Goal: Find specific page/section: Find specific page/section

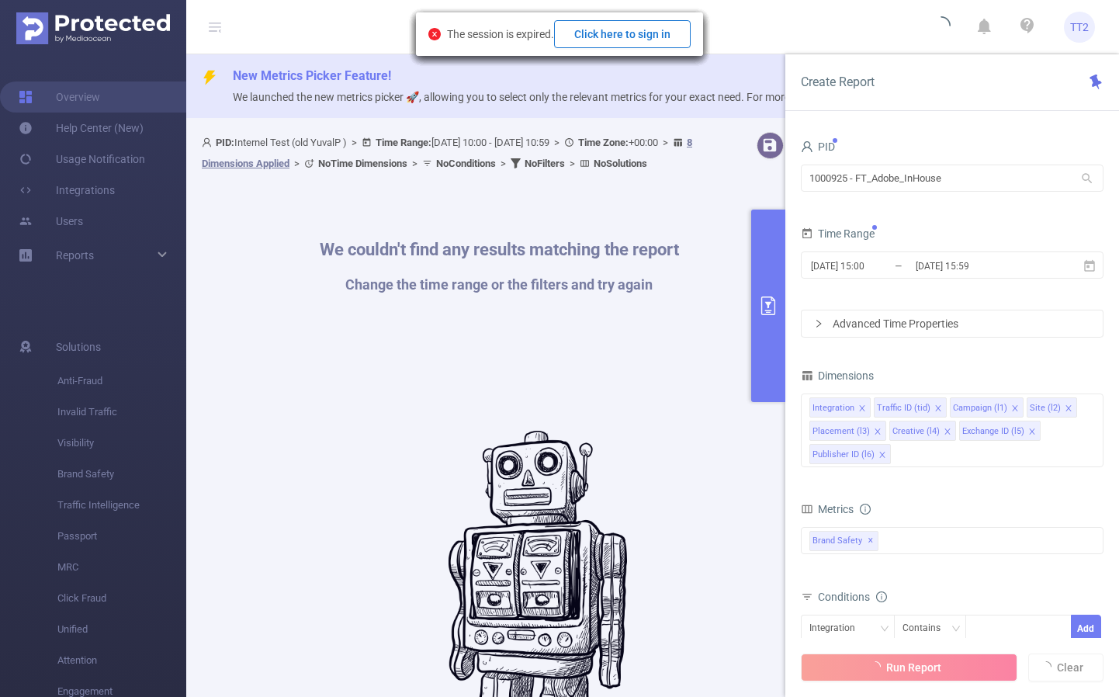
click at [653, 36] on button "Click here to sign in" at bounding box center [622, 34] width 137 height 28
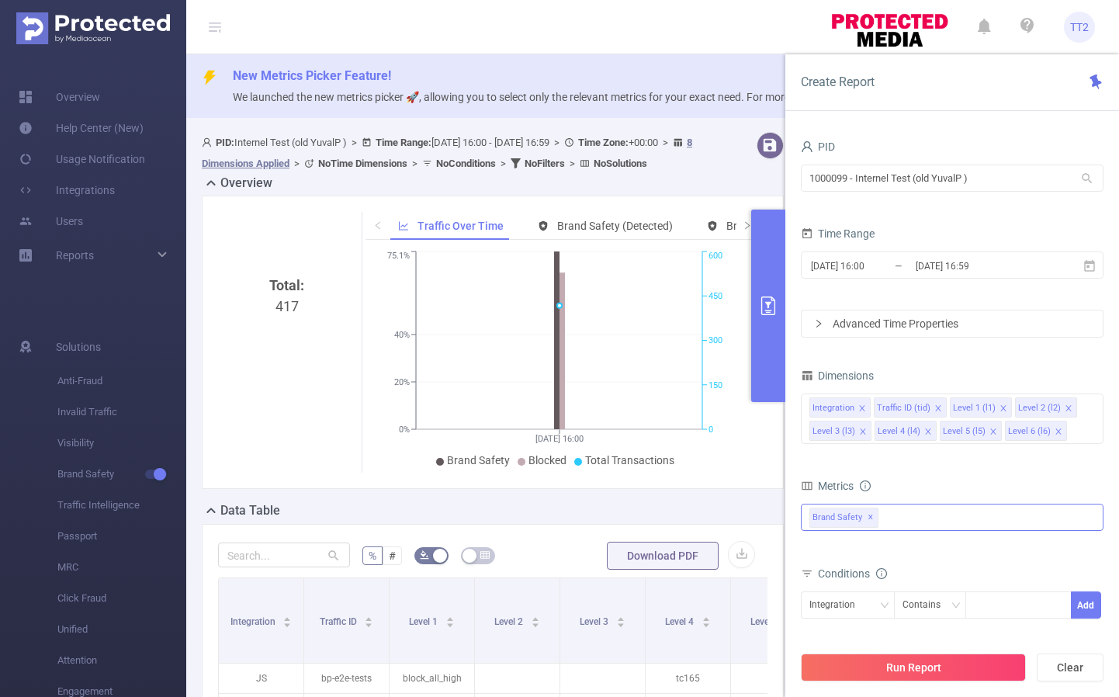
click at [948, 522] on div "Brand Safety ✕" at bounding box center [952, 517] width 303 height 27
click at [828, 529] on span at bounding box center [826, 524] width 12 height 12
click at [963, 477] on div "Metrics" at bounding box center [952, 488] width 303 height 26
click at [979, 174] on input "1000099 - Internel Test (old YuvalP )" at bounding box center [952, 178] width 303 height 27
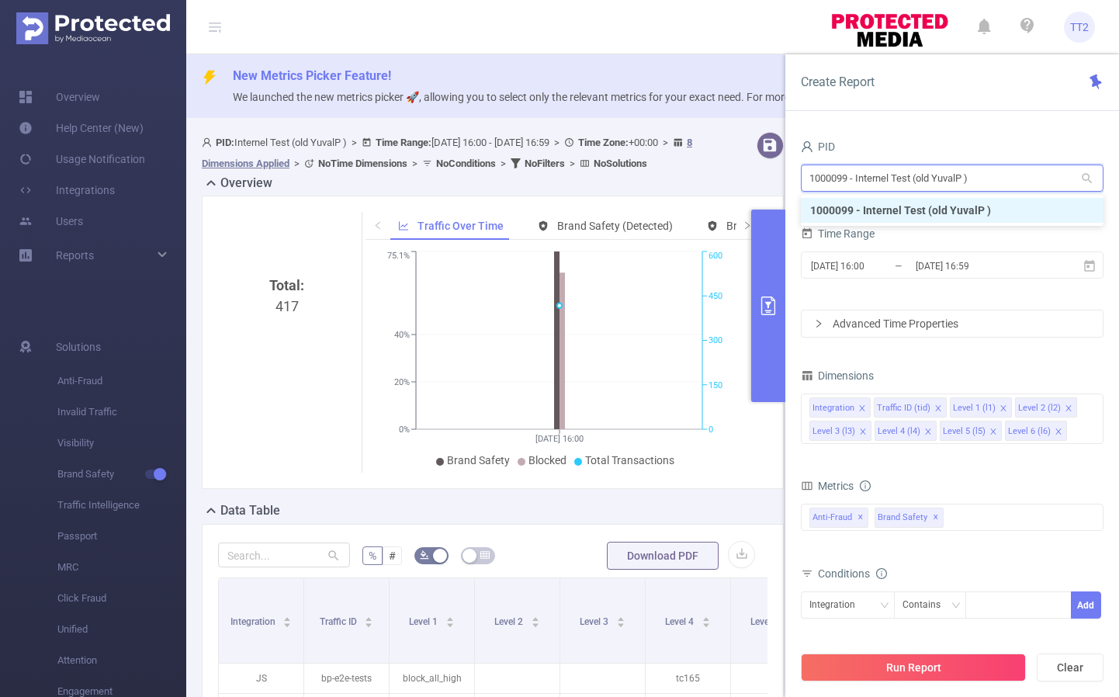
click at [979, 174] on input "1000099 - Internel Test (old YuvalP )" at bounding box center [952, 178] width 303 height 27
type input "177"
click at [961, 212] on li "1000177 - RevContent" at bounding box center [952, 210] width 303 height 25
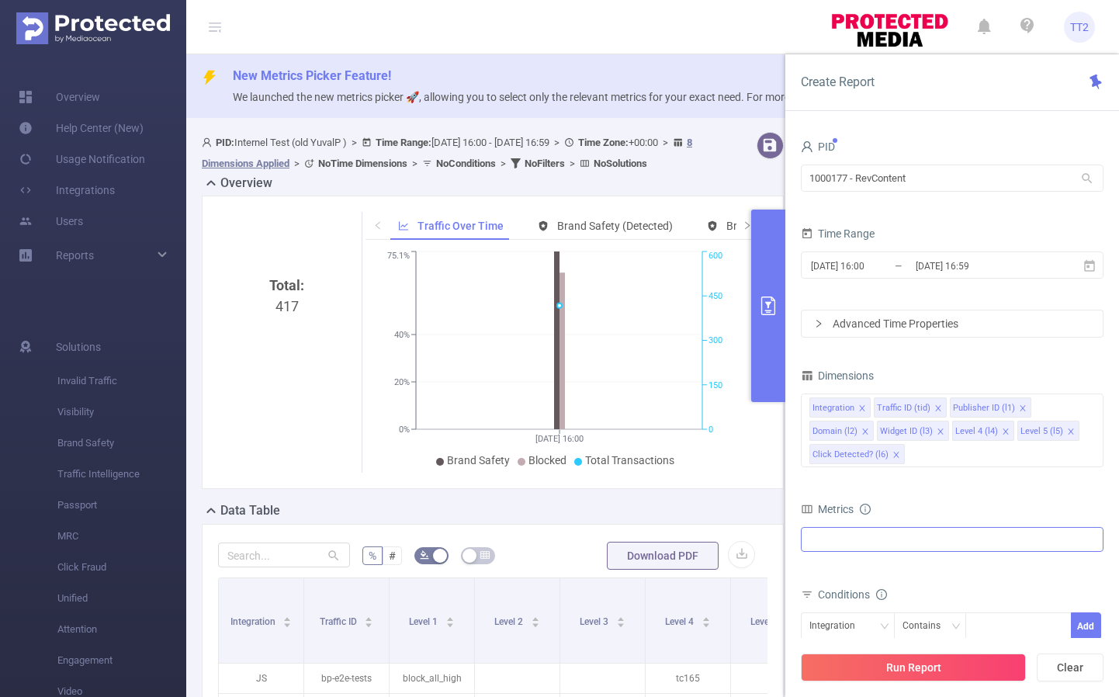
click at [917, 542] on div "Anti-Fraud Brand Safety" at bounding box center [952, 539] width 303 height 25
